Goal: Information Seeking & Learning: Check status

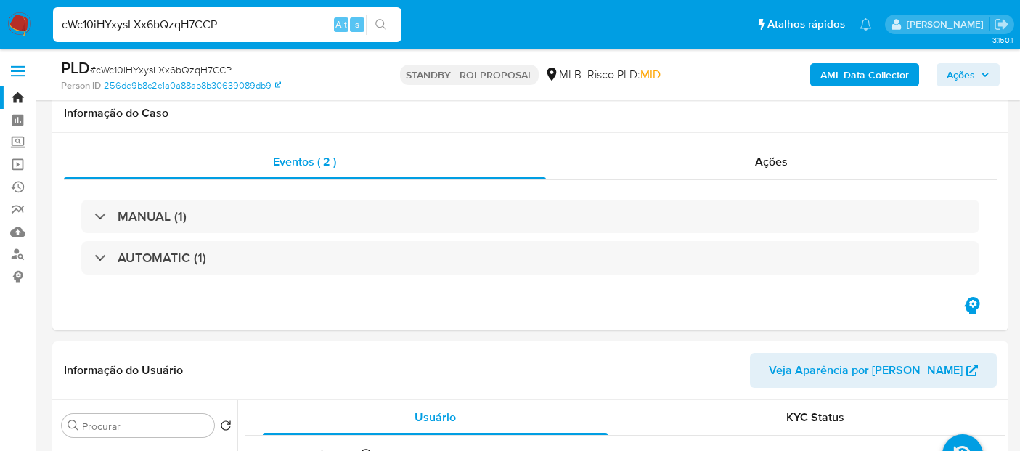
select select "10"
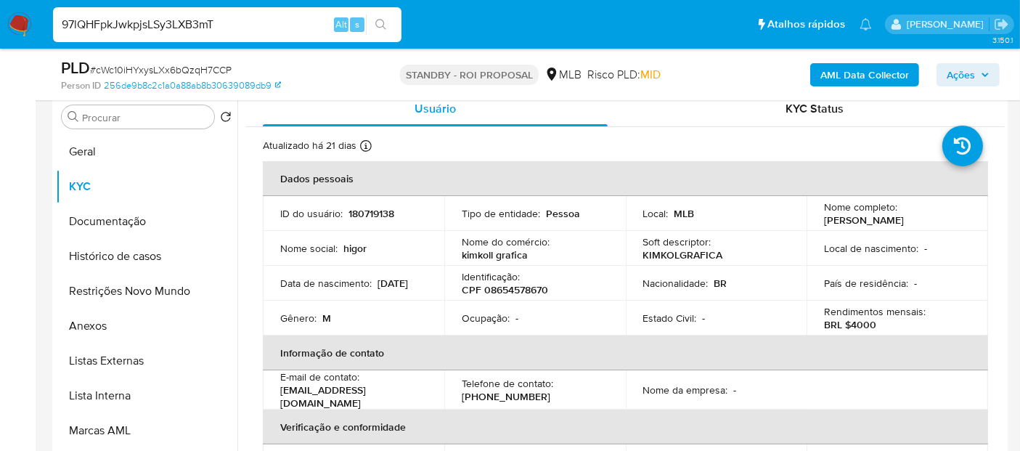
type input "97lQHFpkJwkpjsLSy3LXB3mT"
click at [374, 25] on button "search-icon" at bounding box center [381, 25] width 30 height 20
drag, startPoint x: 239, startPoint y: 23, endPoint x: 0, endPoint y: -17, distance: 242.1
click at [388, 23] on button "search-icon" at bounding box center [381, 25] width 30 height 20
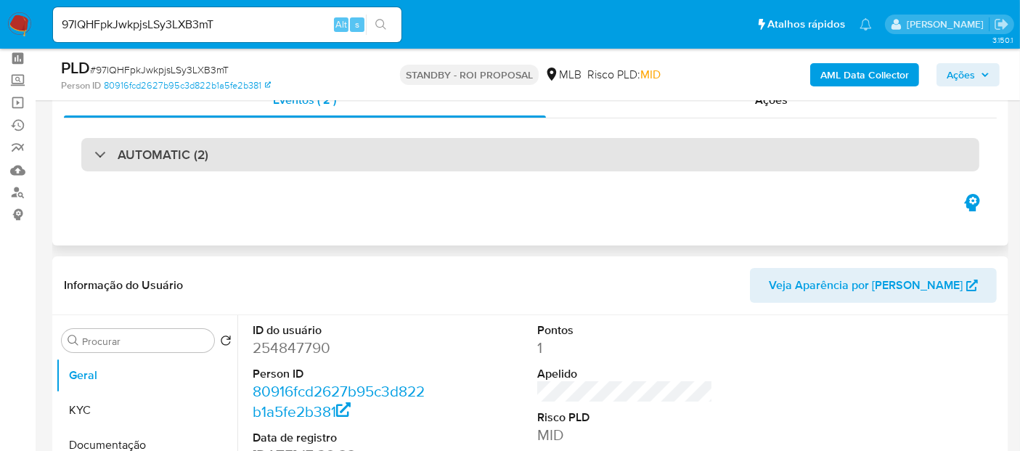
scroll to position [242, 0]
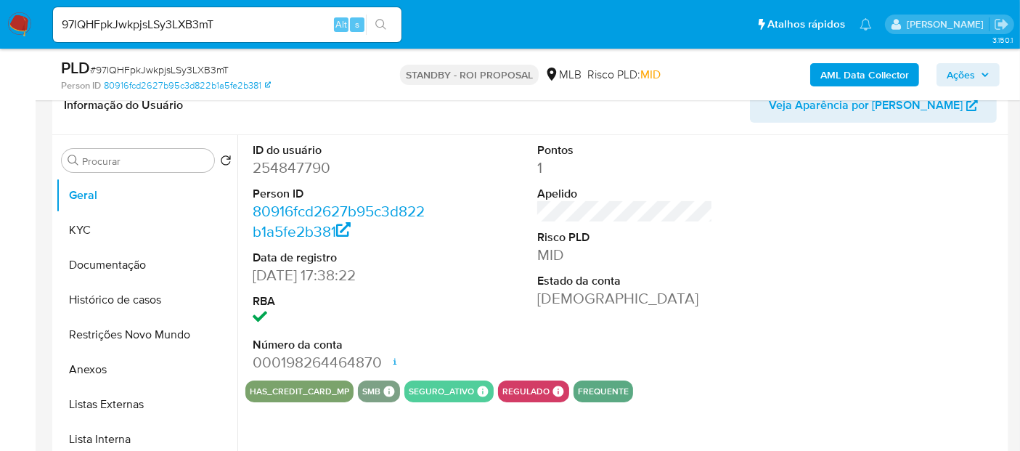
select select "10"
drag, startPoint x: 234, startPoint y: 20, endPoint x: 0, endPoint y: 57, distance: 236.7
paste input "nnQr6K1K5ZxTJs3pR8rYuAwb"
type input "nnQr6K1K5ZxTJs3pR8rYuAwb"
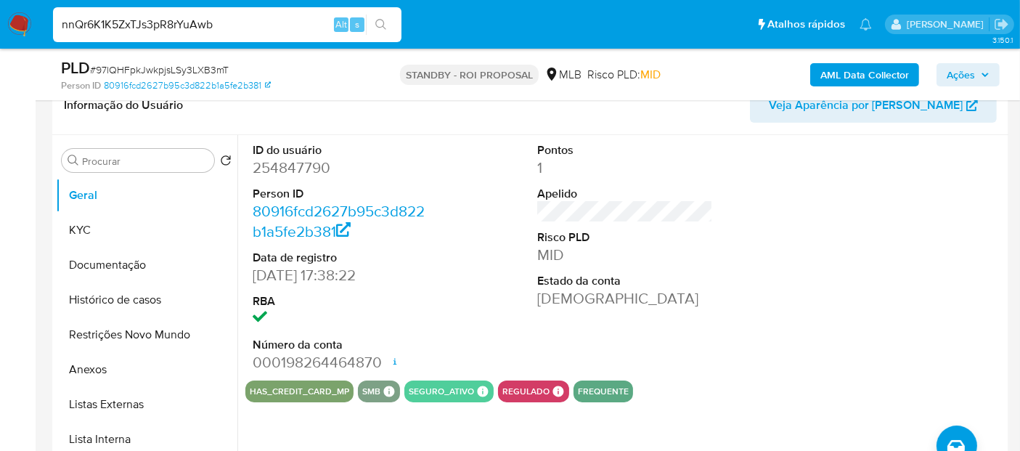
click at [381, 23] on icon "search-icon" at bounding box center [381, 25] width 12 height 12
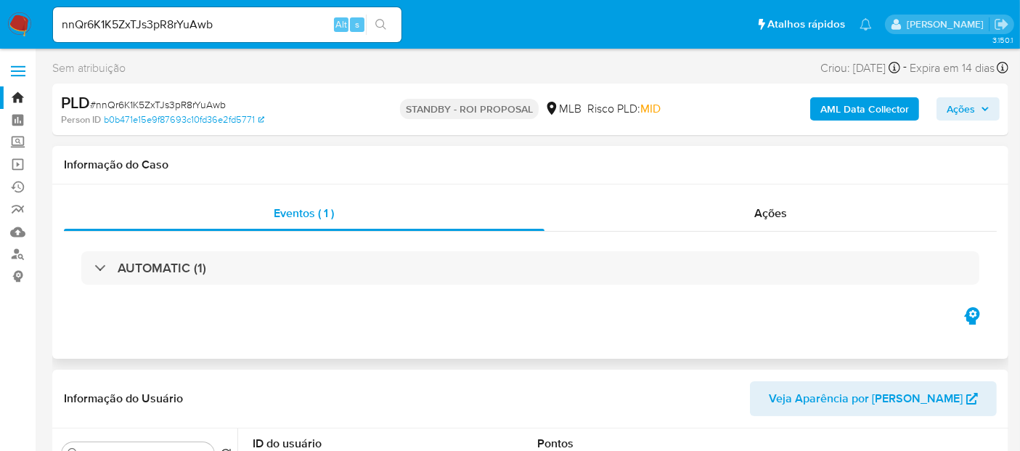
select select "10"
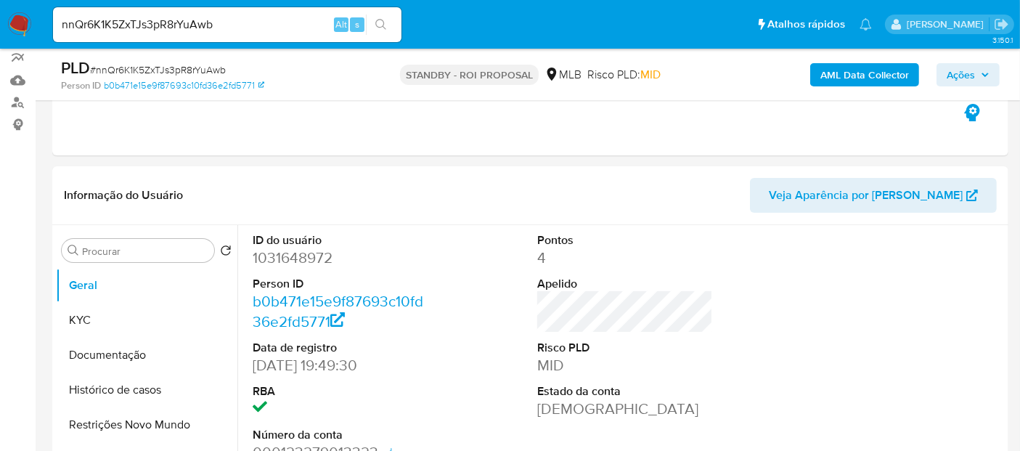
scroll to position [162, 0]
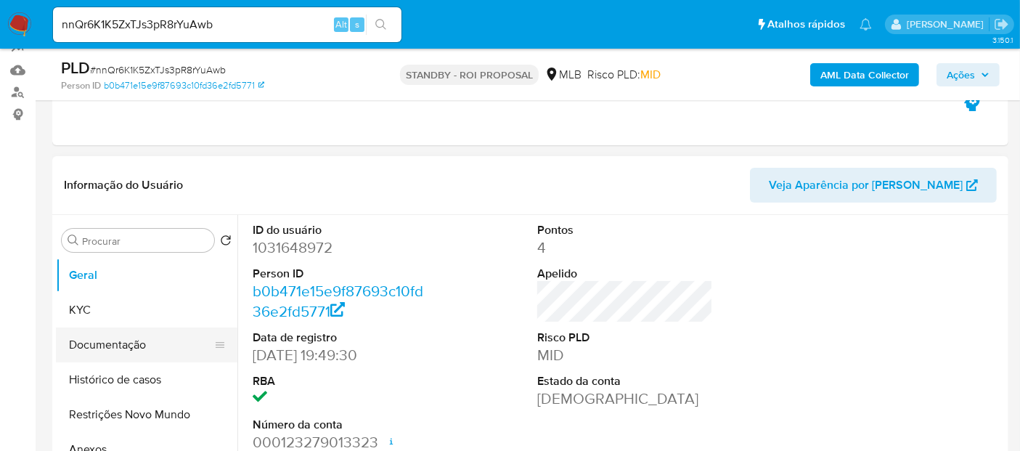
click at [112, 343] on button "Documentação" at bounding box center [141, 344] width 170 height 35
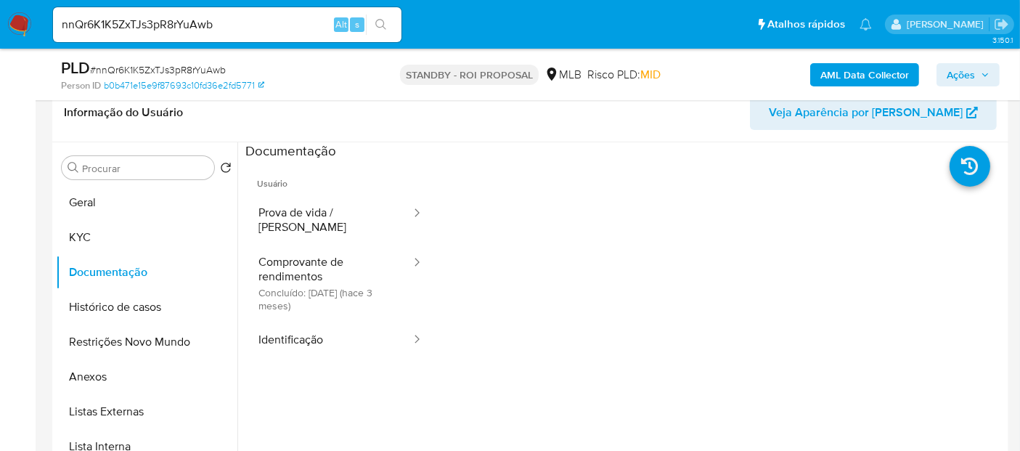
scroll to position [238, 0]
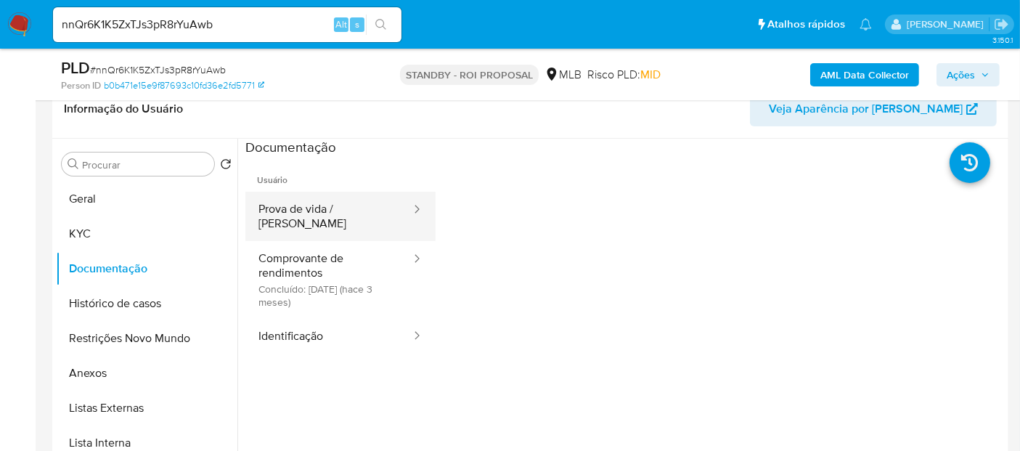
click at [335, 212] on button "Prova de vida / [PERSON_NAME]" at bounding box center [328, 216] width 167 height 49
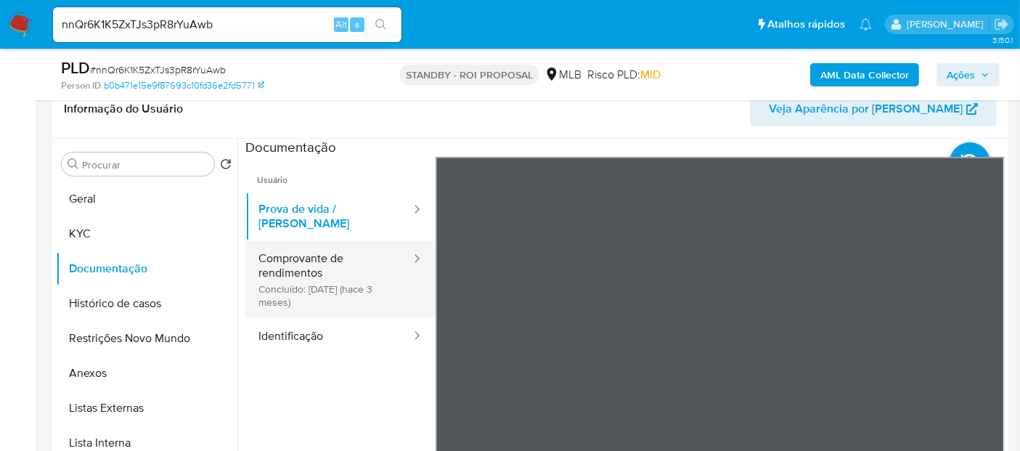
click at [307, 250] on button "Comprovante de rendimentos Concluído: [DATE] (hace 3 meses)" at bounding box center [328, 279] width 167 height 77
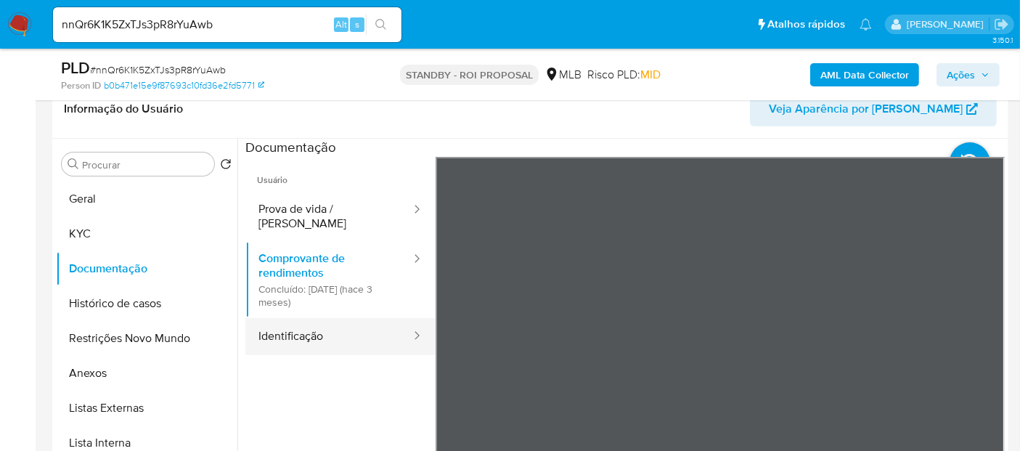
click at [292, 320] on button "Identificação" at bounding box center [328, 336] width 167 height 37
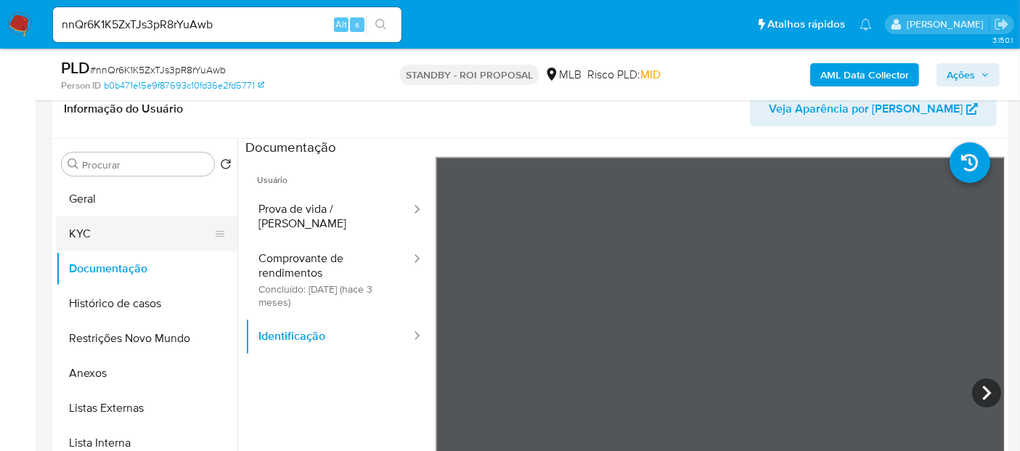
click at [97, 217] on button "KYC" at bounding box center [141, 233] width 170 height 35
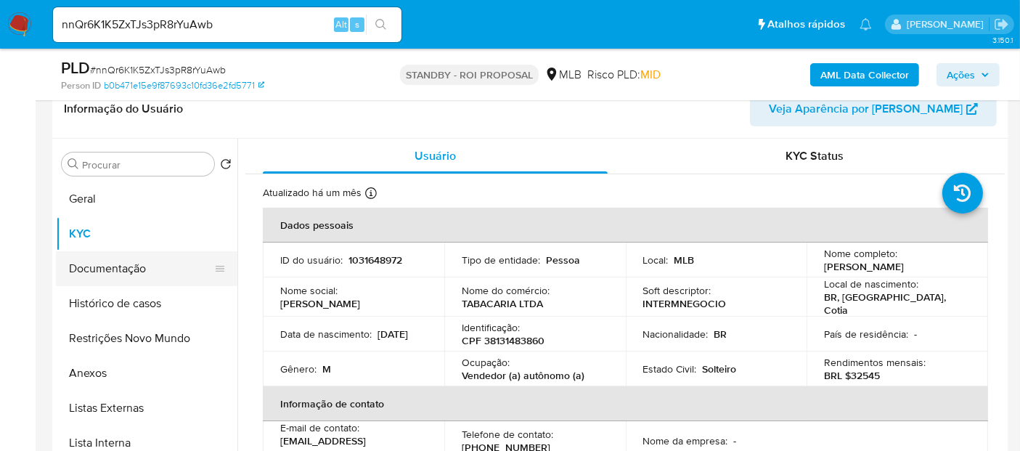
click at [103, 272] on button "Documentação" at bounding box center [141, 268] width 170 height 35
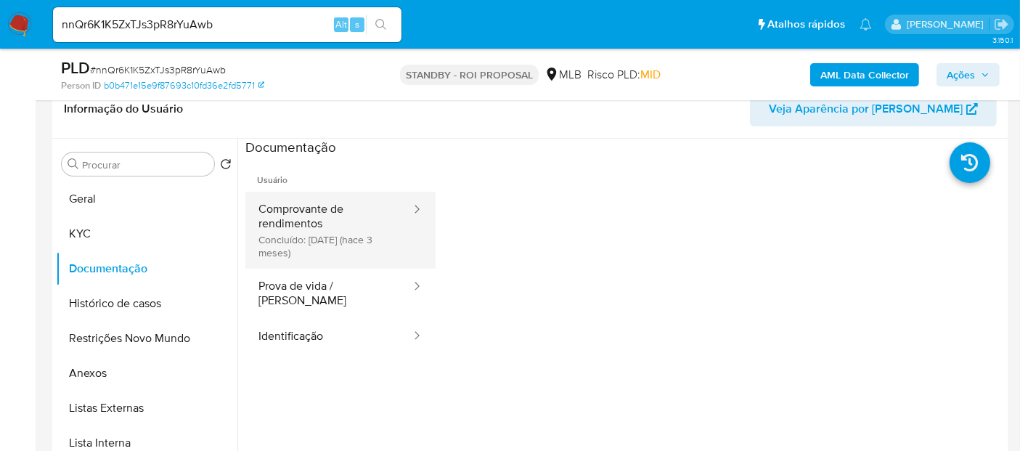
click at [334, 219] on button "Comprovante de rendimentos Concluído: [DATE] (hace 3 meses)" at bounding box center [328, 230] width 167 height 77
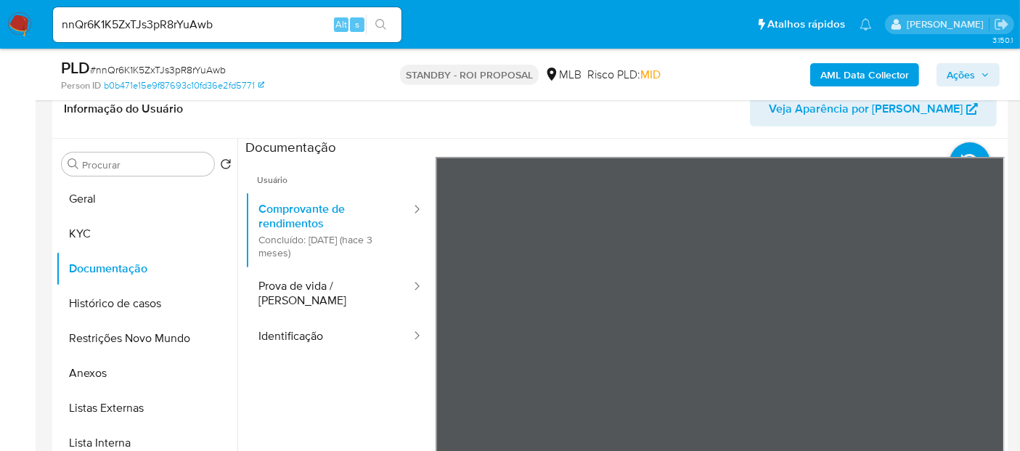
click at [311, 283] on button "Prova de vida / [PERSON_NAME]" at bounding box center [328, 293] width 167 height 49
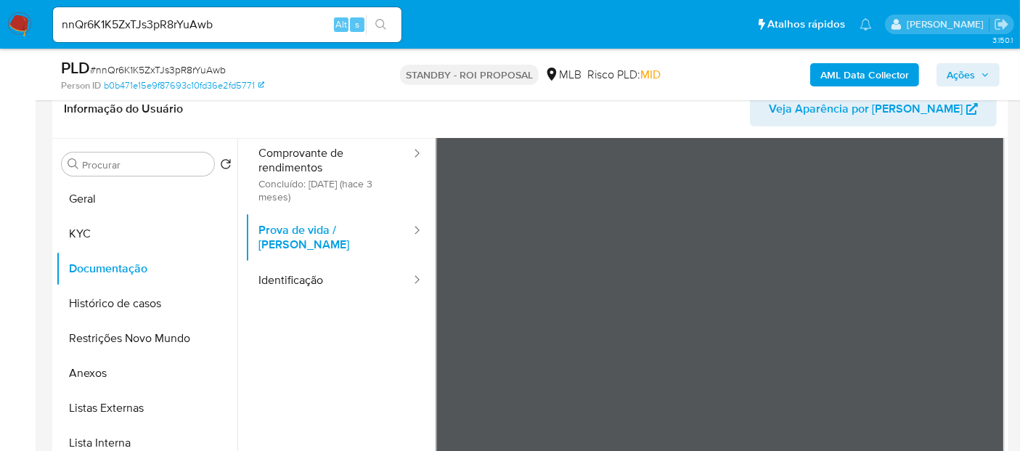
scroll to position [81, 0]
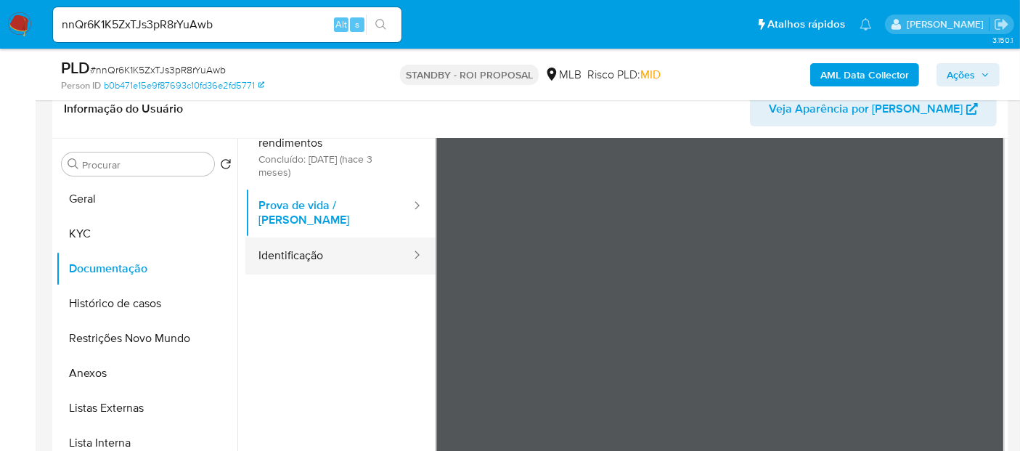
drag, startPoint x: 296, startPoint y: 252, endPoint x: 370, endPoint y: 240, distance: 75.1
click at [296, 251] on button "Identificação" at bounding box center [328, 255] width 167 height 37
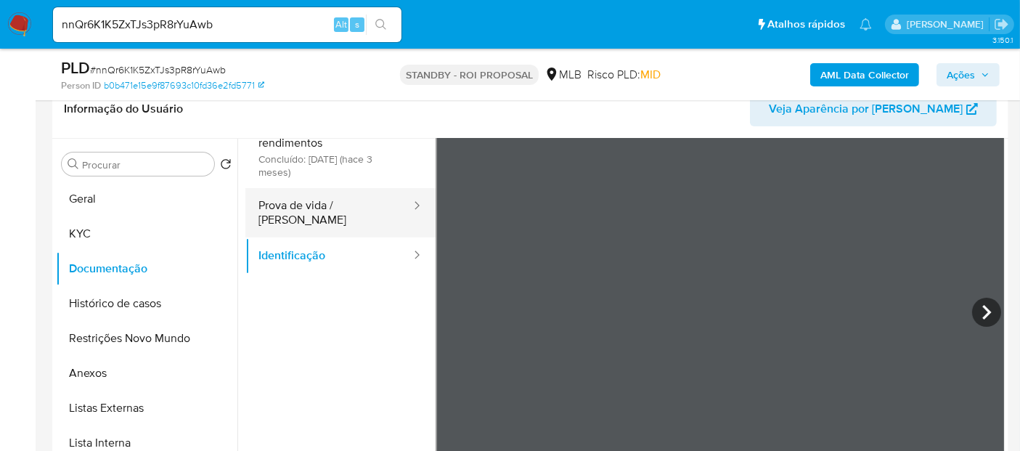
drag, startPoint x: 330, startPoint y: 208, endPoint x: 340, endPoint y: 208, distance: 10.9
click at [334, 208] on button "Prova de vida / [PERSON_NAME]" at bounding box center [328, 212] width 167 height 49
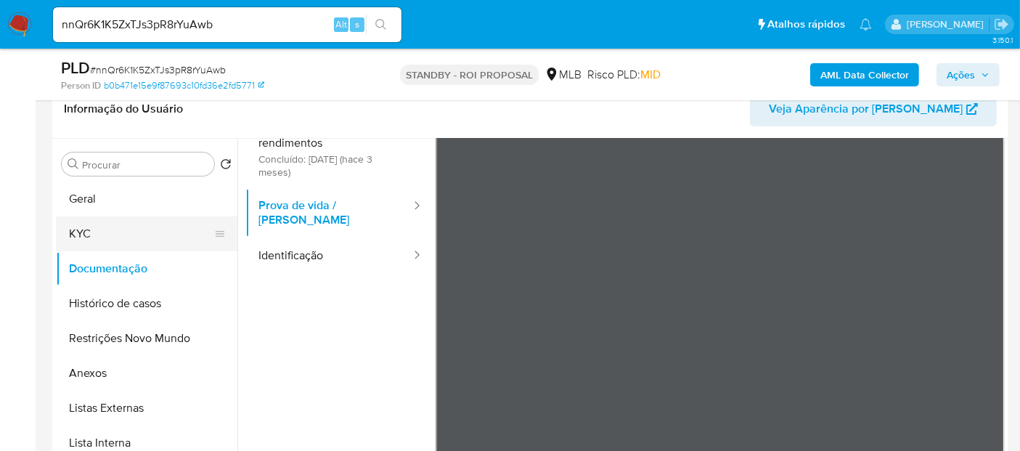
click at [97, 237] on button "KYC" at bounding box center [141, 233] width 170 height 35
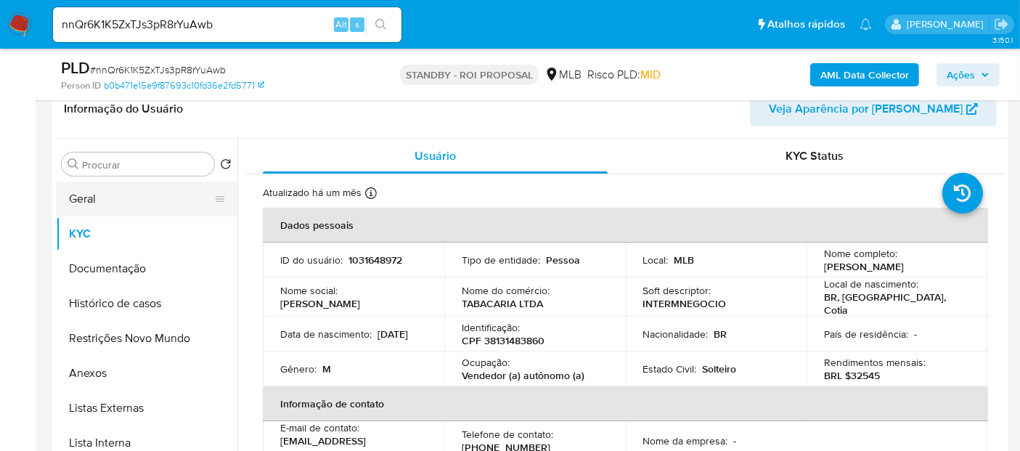
drag, startPoint x: 89, startPoint y: 195, endPoint x: 102, endPoint y: 192, distance: 12.5
click at [89, 195] on button "Geral" at bounding box center [141, 198] width 170 height 35
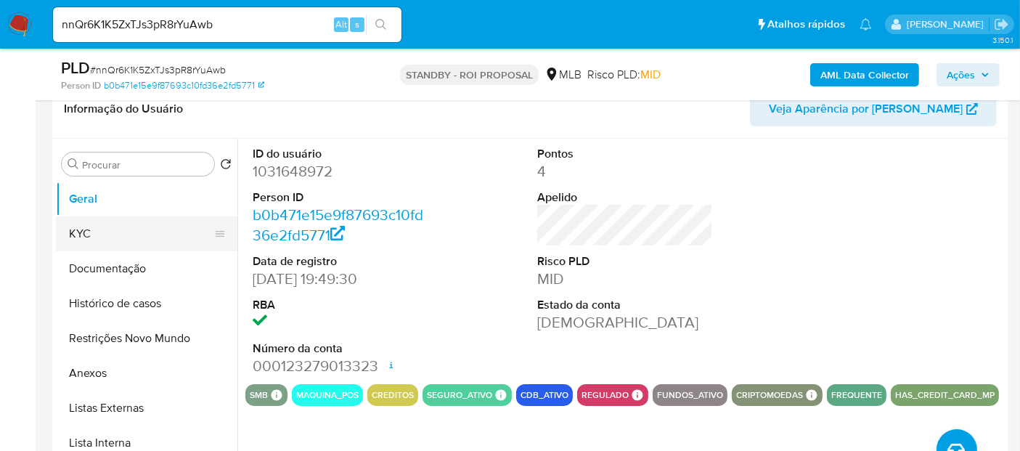
click at [77, 228] on button "KYC" at bounding box center [141, 233] width 170 height 35
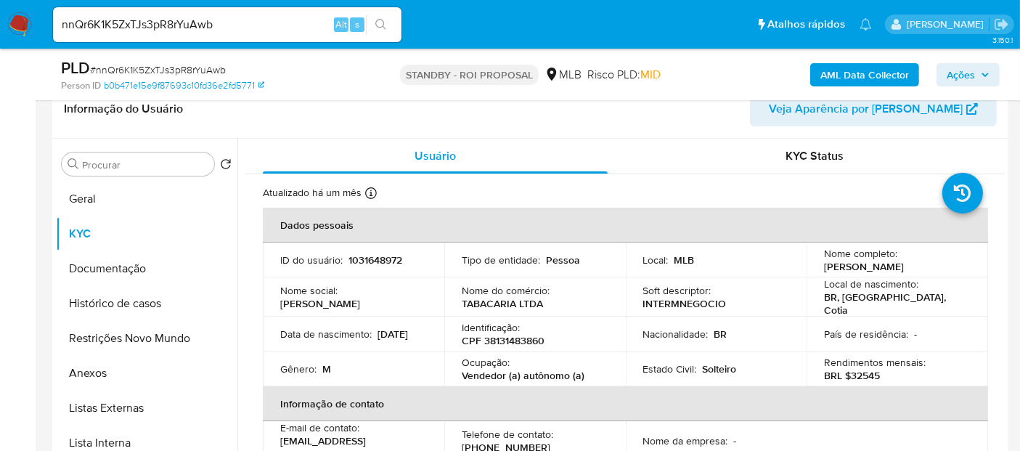
drag, startPoint x: 276, startPoint y: 338, endPoint x: 412, endPoint y: 337, distance: 136.5
click at [412, 337] on td "Data de nascimento : [DEMOGRAPHIC_DATA]" at bounding box center [353, 333] width 181 height 35
drag, startPoint x: 94, startPoint y: 204, endPoint x: 237, endPoint y: 210, distance: 143.9
click at [95, 204] on button "Geral" at bounding box center [146, 198] width 181 height 35
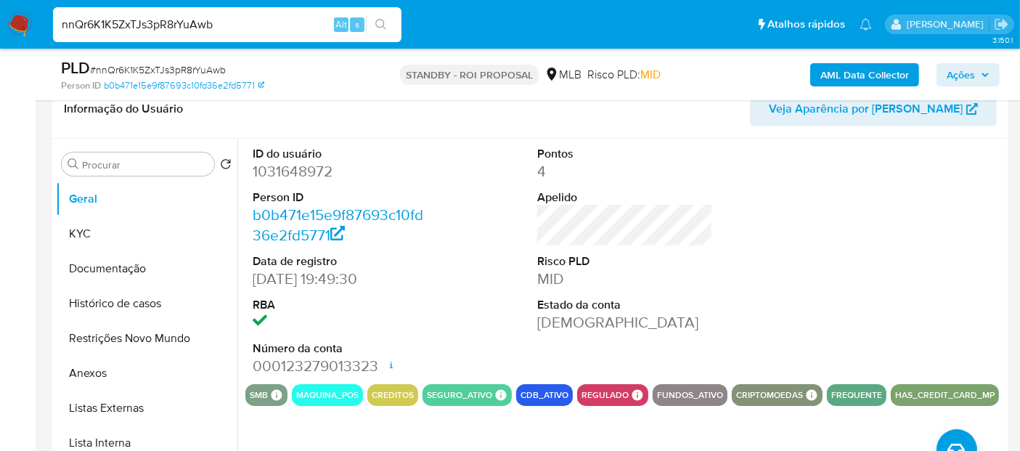
drag, startPoint x: 248, startPoint y: 21, endPoint x: 0, endPoint y: 58, distance: 251.0
paste input "wL9Mgve6HsuyRVV1fYF1Qlid"
type input "wL9Mgve6HsuyRVV1fYF1Qlid"
click at [377, 17] on button "search-icon" at bounding box center [381, 25] width 30 height 20
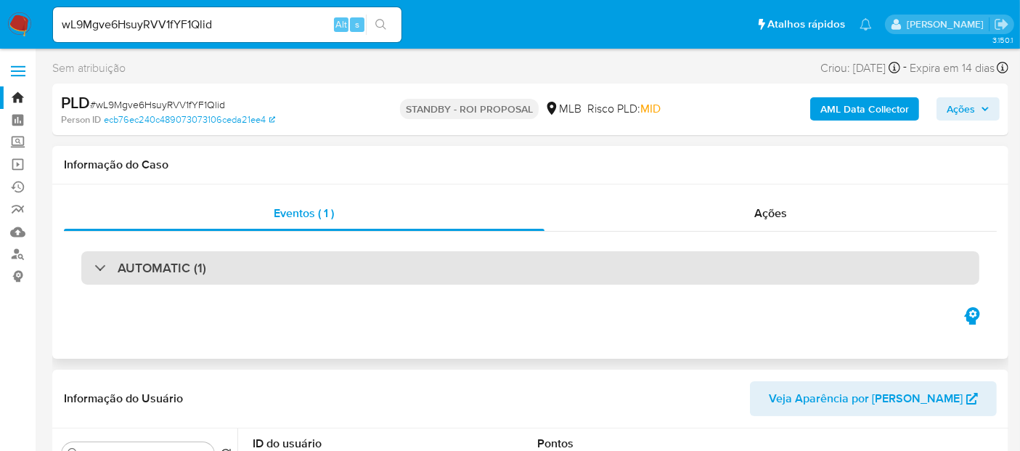
select select "10"
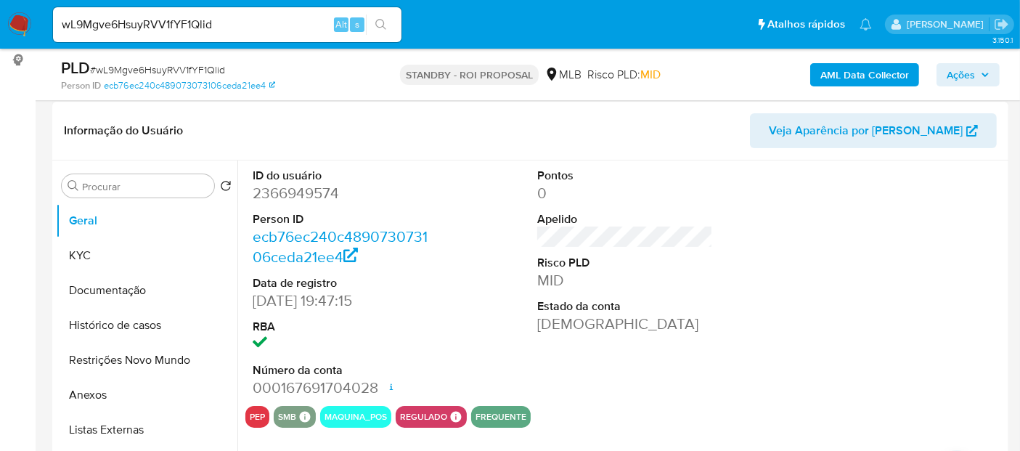
scroll to position [242, 0]
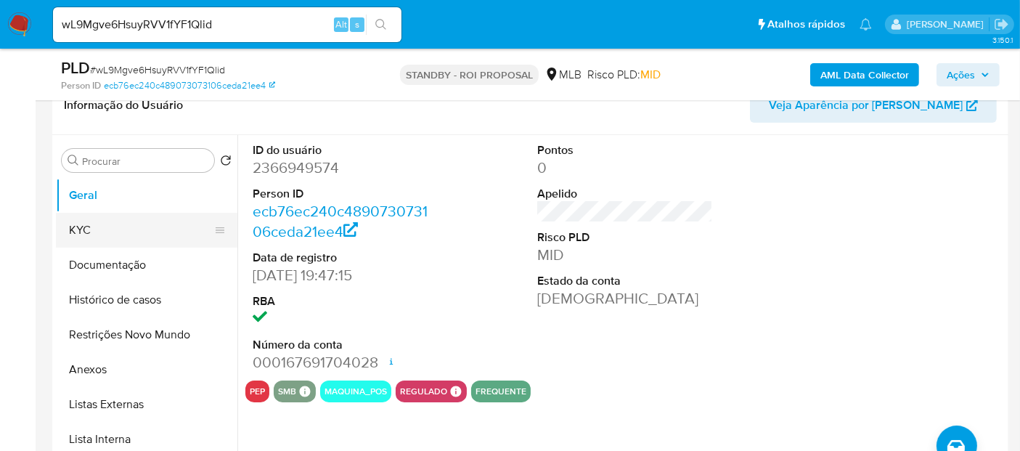
drag, startPoint x: 83, startPoint y: 225, endPoint x: 98, endPoint y: 225, distance: 15.2
click at [83, 225] on button "KYC" at bounding box center [141, 230] width 170 height 35
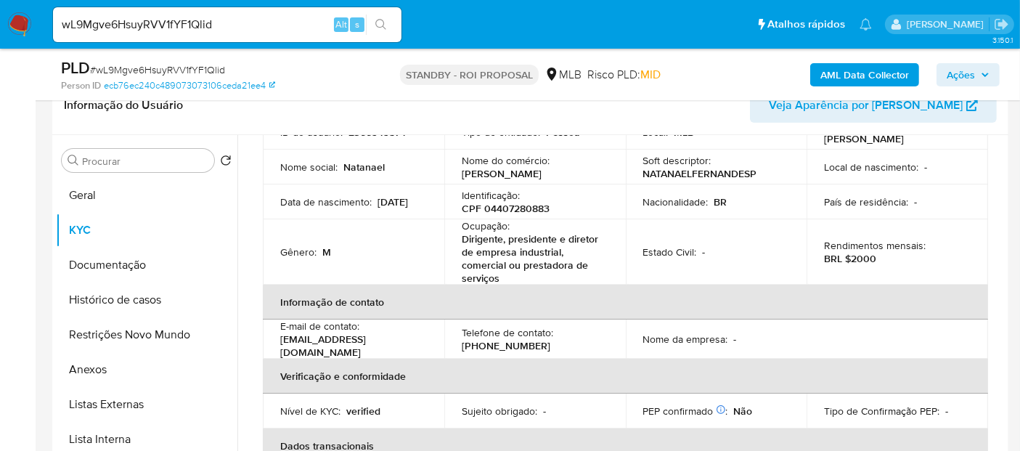
scroll to position [161, 0]
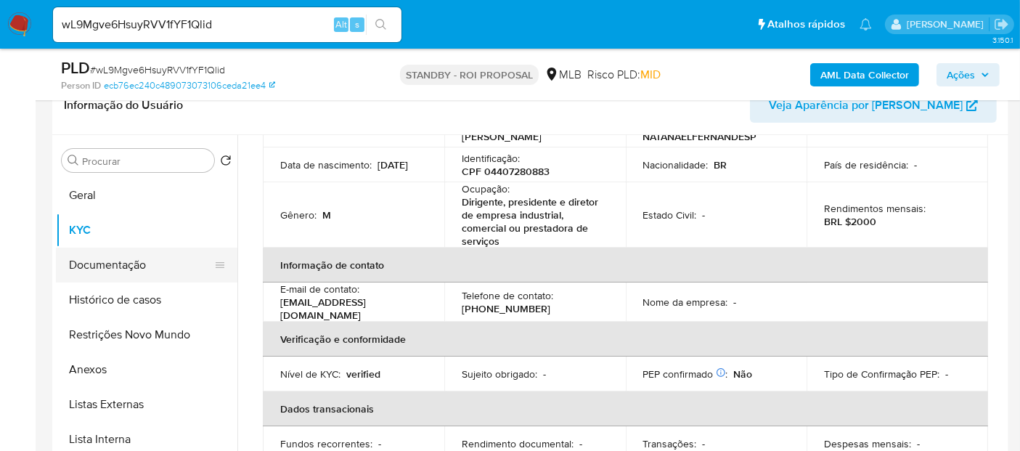
click at [112, 263] on button "Documentação" at bounding box center [141, 265] width 170 height 35
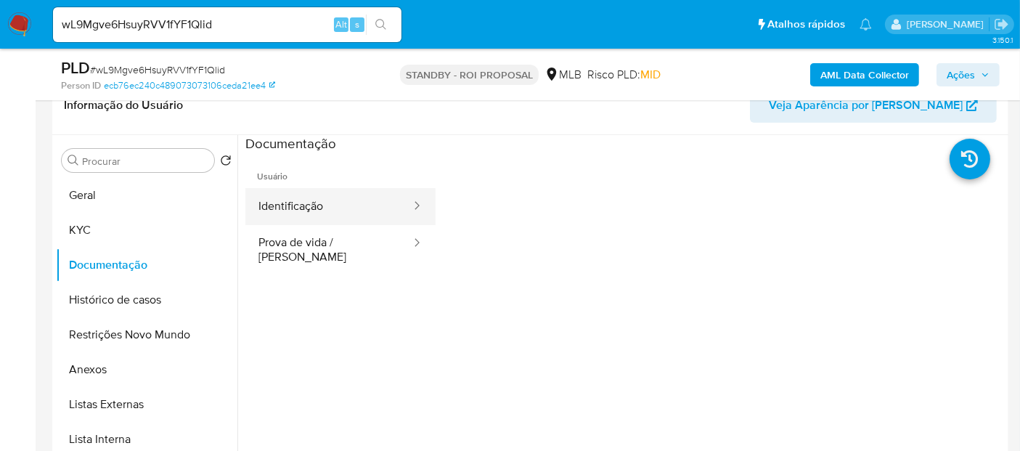
click at [308, 204] on button "Identificação" at bounding box center [328, 206] width 167 height 37
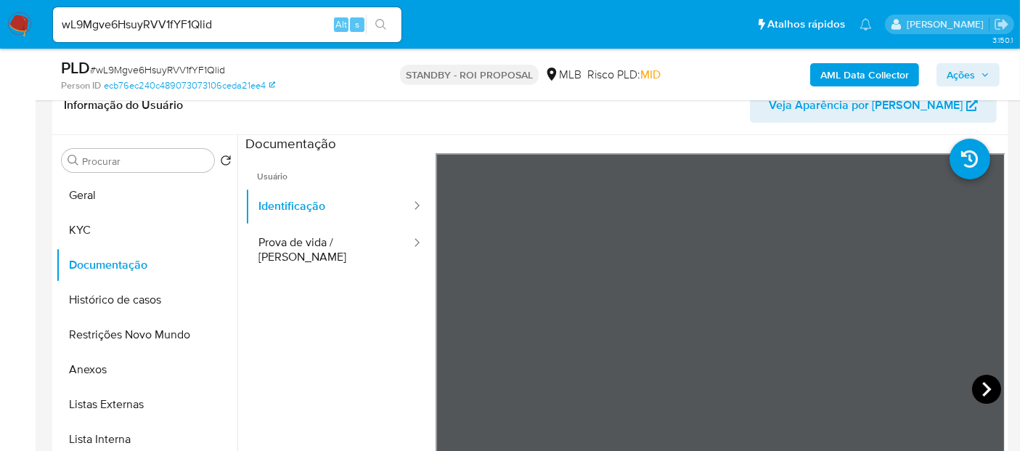
click at [978, 383] on icon at bounding box center [986, 389] width 29 height 29
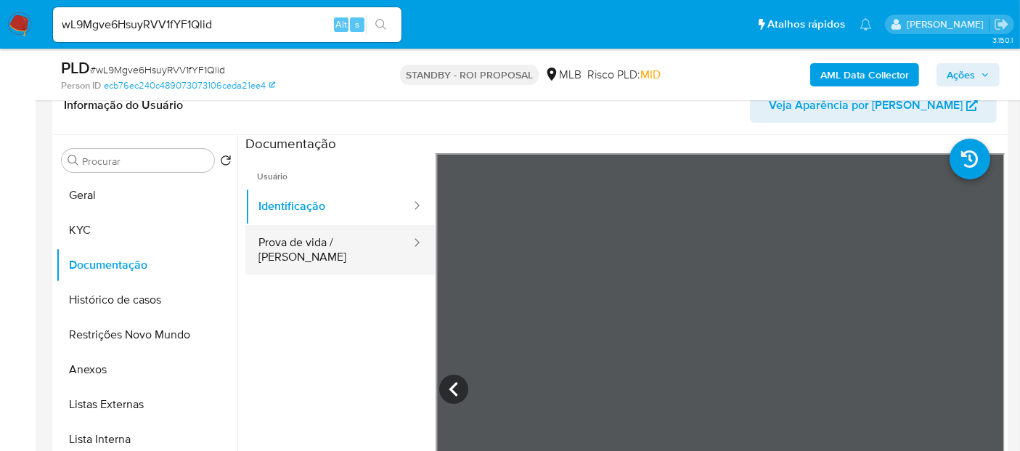
drag, startPoint x: 287, startPoint y: 237, endPoint x: 414, endPoint y: 251, distance: 127.8
click at [289, 237] on button "Prova de vida / [PERSON_NAME]" at bounding box center [328, 249] width 167 height 49
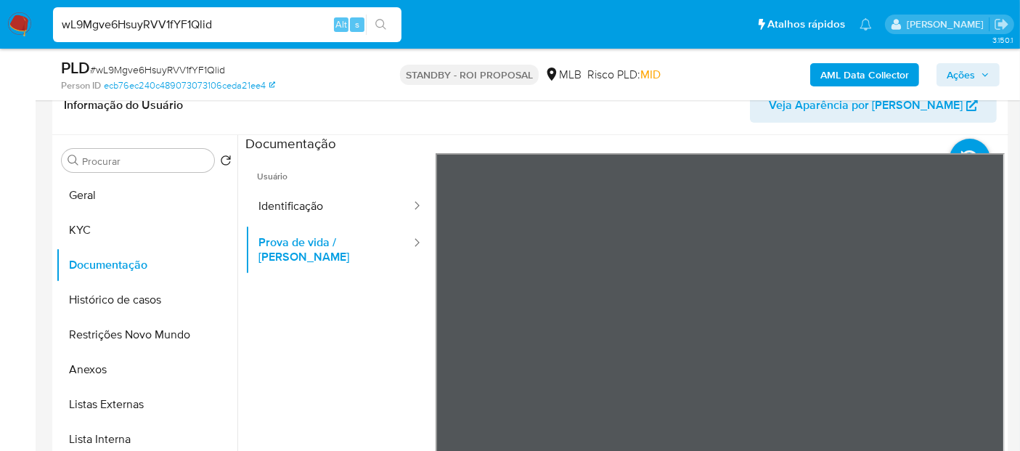
drag, startPoint x: 227, startPoint y: 17, endPoint x: 0, endPoint y: 23, distance: 227.2
click at [0, 20] on nav "Pausado Ver notificaciones wL9Mgve6HsuyRVV1fYF1Qlid Alt s Atalhos rápidos Presi…" at bounding box center [510, 24] width 1020 height 49
paste input "5B5CszzUl5z6RAskqfGVnHP6"
type input "5B5CszzUl5z6RAskqfGVnHP6"
click at [383, 17] on button "search-icon" at bounding box center [381, 25] width 30 height 20
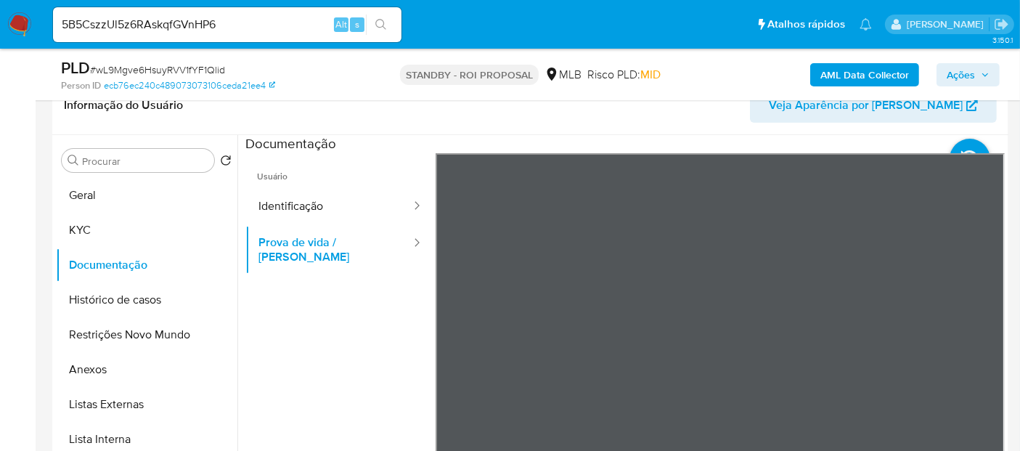
click at [13, 23] on img at bounding box center [19, 24] width 25 height 25
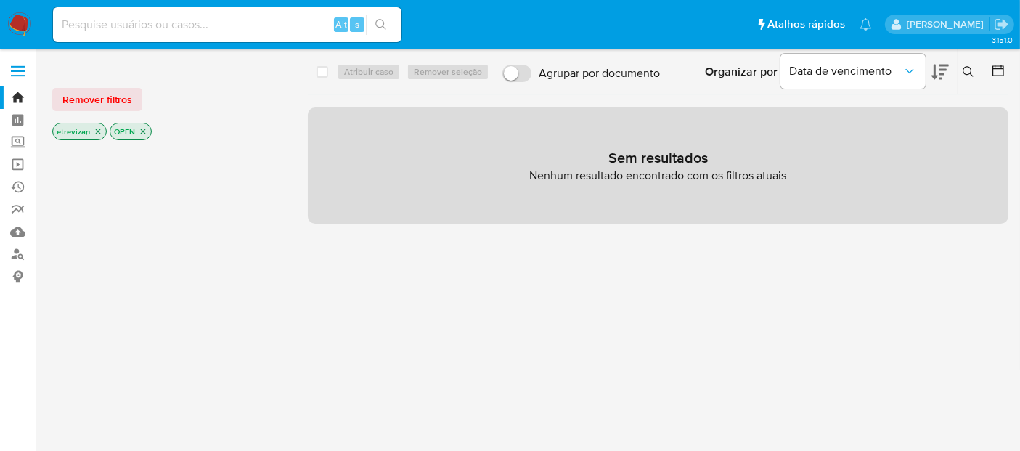
click at [100, 20] on input at bounding box center [227, 24] width 348 height 19
paste input "5B5CszzUl5z6RAskqfGVnHP6"
type input "5B5CszzUl5z6RAskqfGVnHP6"
click at [381, 17] on button "search-icon" at bounding box center [381, 25] width 30 height 20
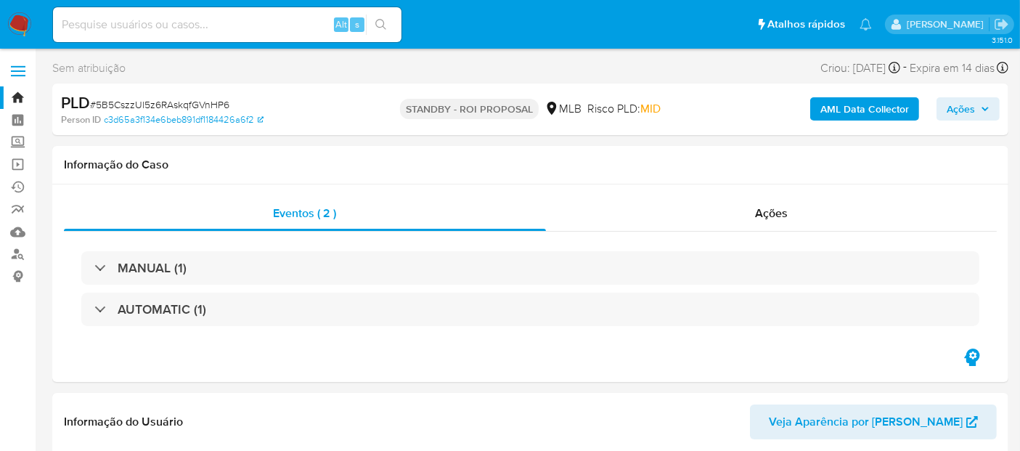
select select "10"
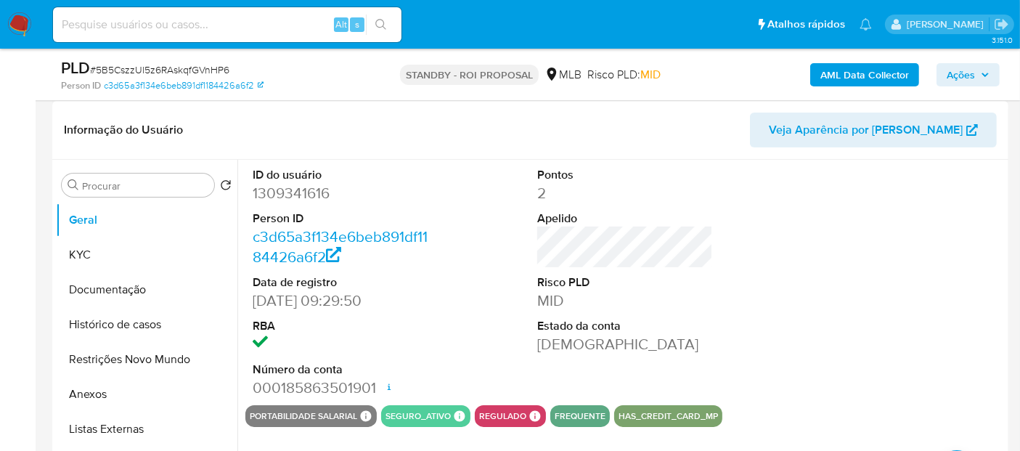
scroll to position [242, 0]
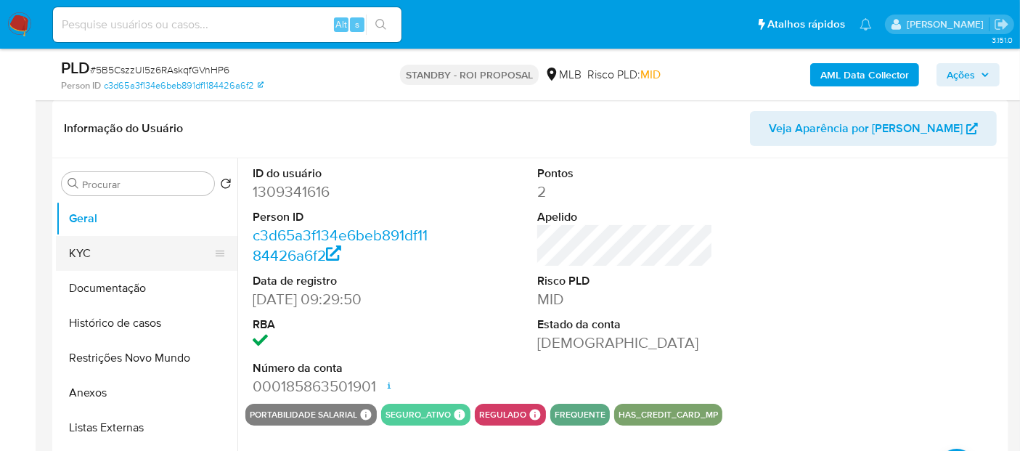
click at [69, 249] on button "KYC" at bounding box center [141, 253] width 170 height 35
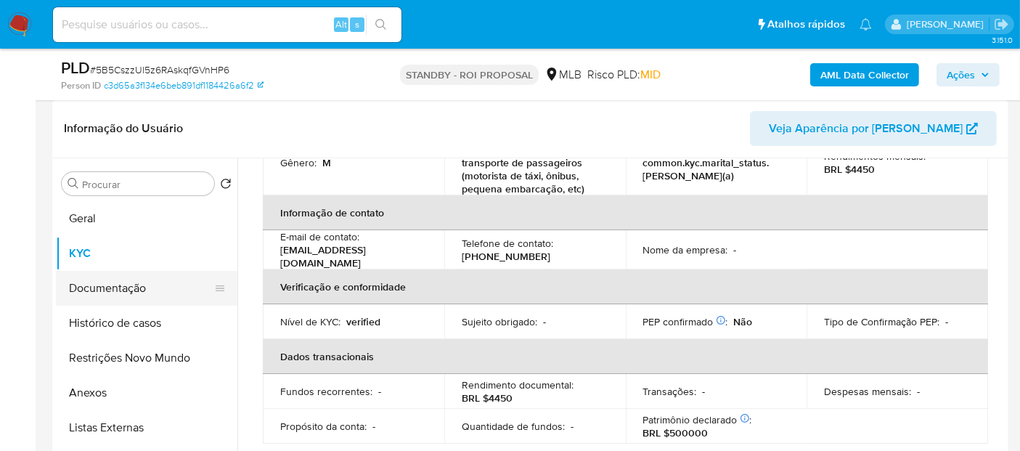
click at [89, 300] on button "Documentação" at bounding box center [141, 288] width 170 height 35
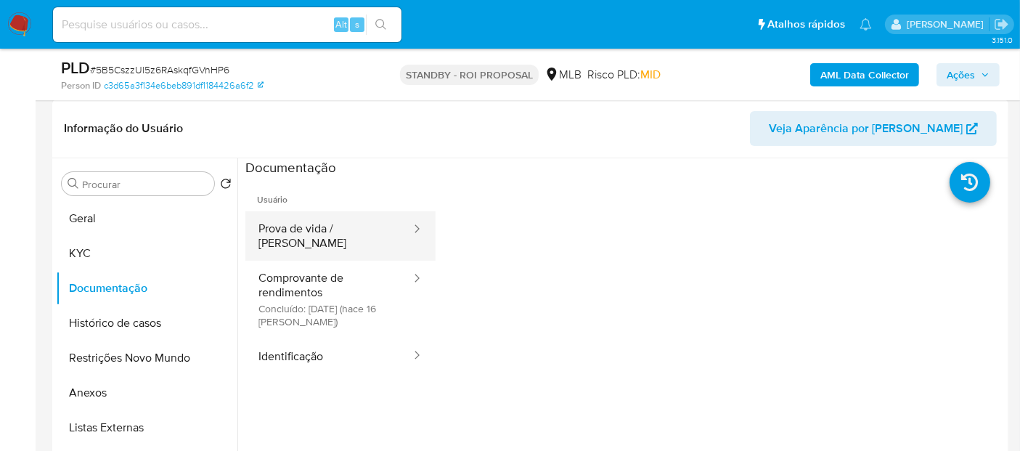
click at [314, 237] on button "Prova de vida / [PERSON_NAME]" at bounding box center [328, 235] width 167 height 49
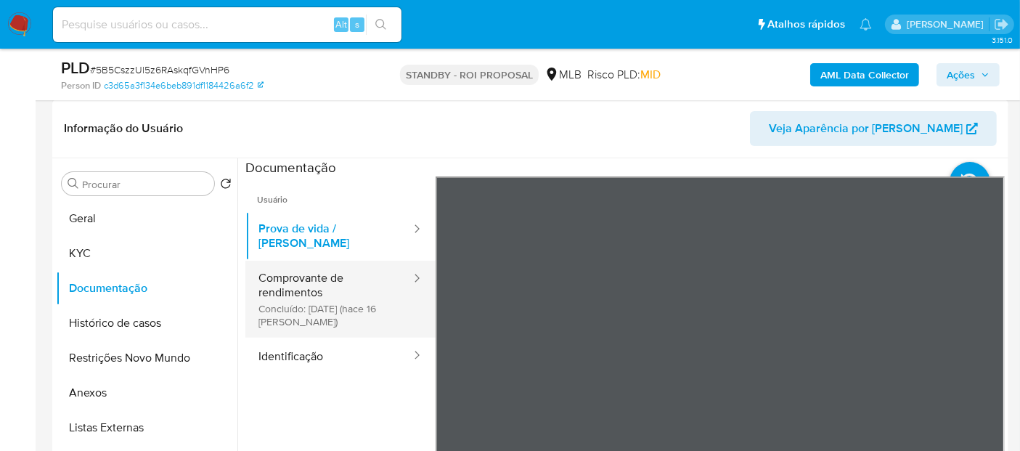
click at [318, 272] on button "Comprovante de rendimentos Concluído: 26/07/2025 (hace 16 días)" at bounding box center [328, 299] width 167 height 77
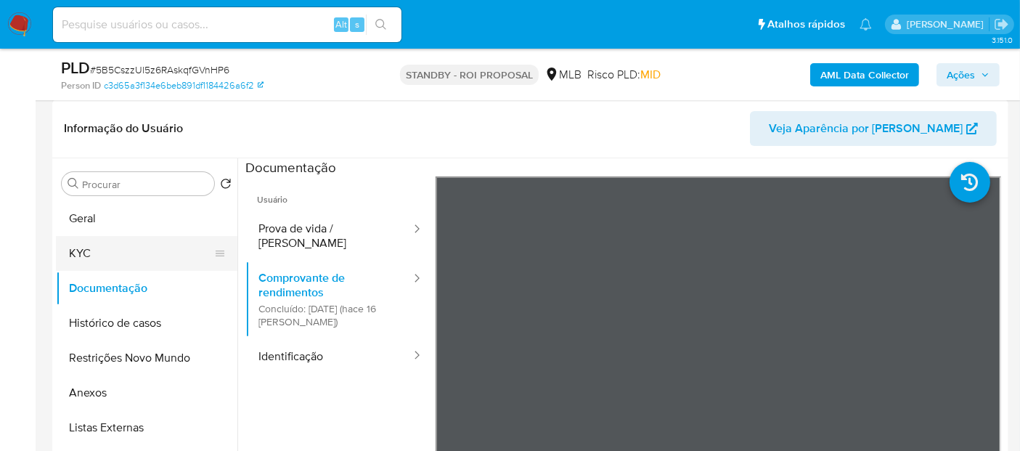
drag, startPoint x: 76, startPoint y: 257, endPoint x: 112, endPoint y: 264, distance: 36.3
click at [76, 259] on button "KYC" at bounding box center [141, 253] width 170 height 35
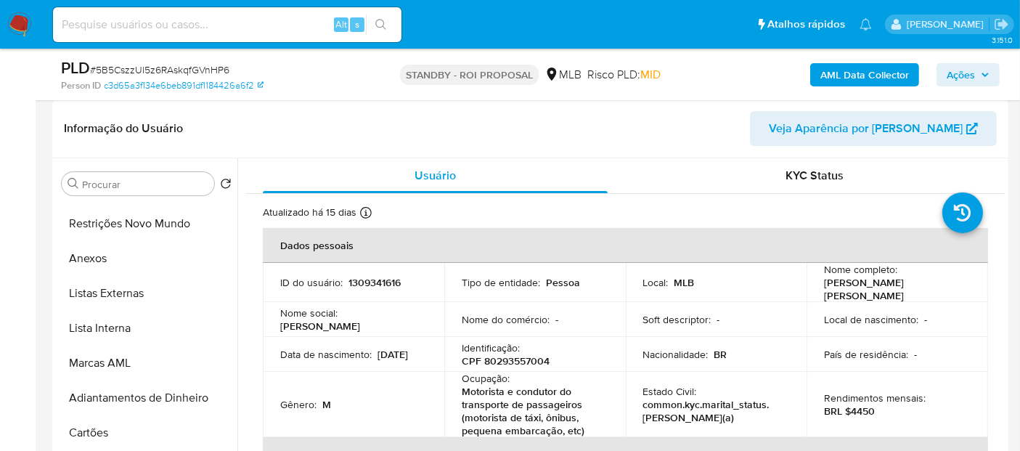
scroll to position [161, 0]
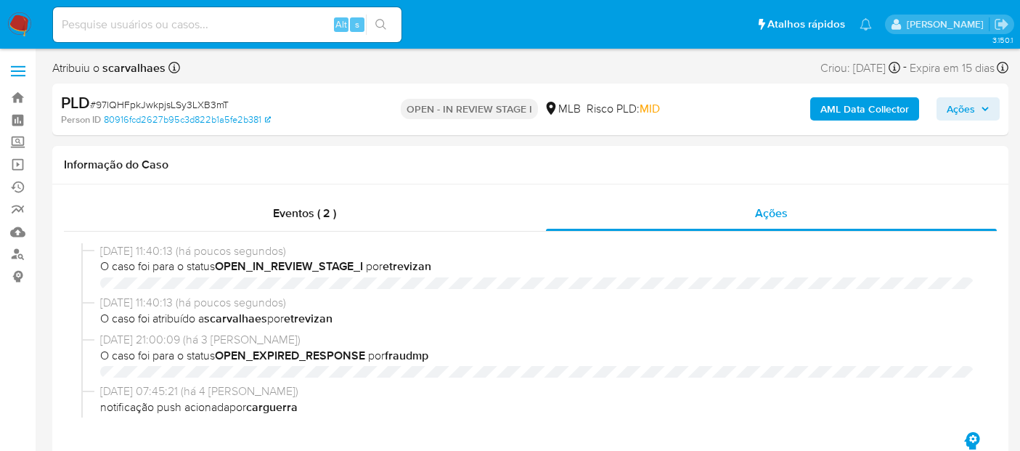
select select "10"
